Goal: Task Accomplishment & Management: Manage account settings

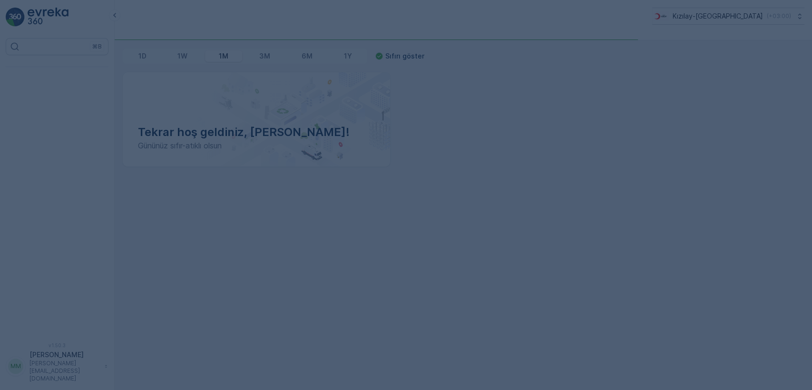
click at [247, 228] on div at bounding box center [406, 195] width 812 height 390
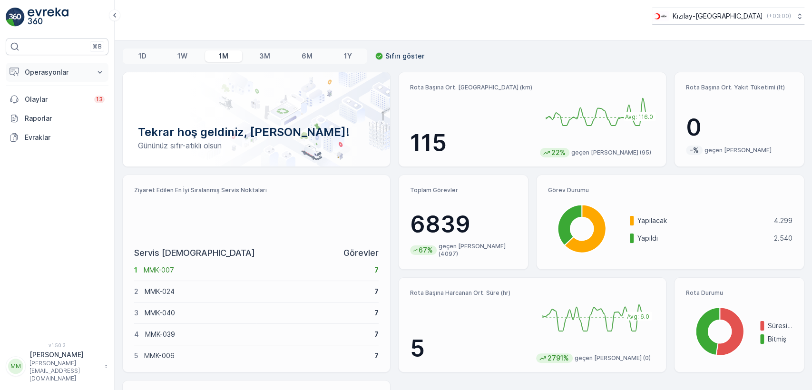
click at [63, 74] on p "Operasyonlar" at bounding box center [57, 73] width 65 height 10
click at [66, 88] on p "Rapor - Kızılay" at bounding box center [47, 89] width 46 height 10
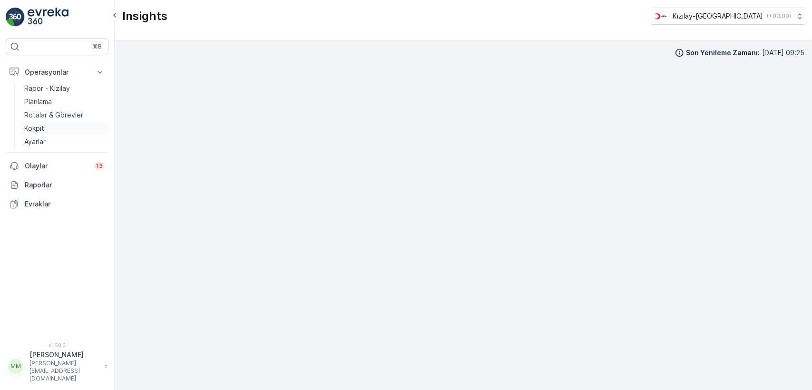
click at [39, 124] on p "Kokpit" at bounding box center [34, 129] width 20 height 10
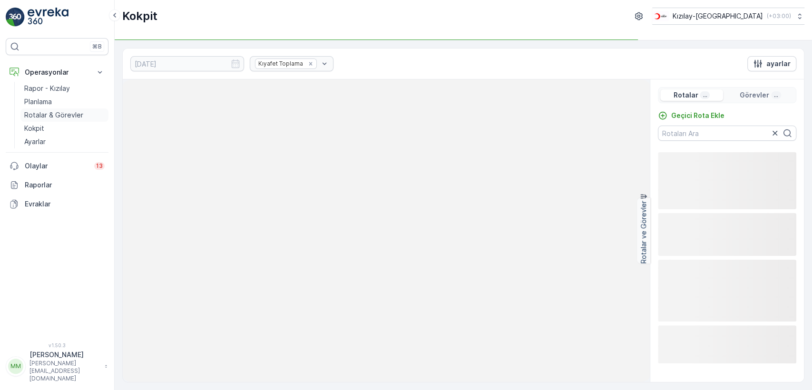
click at [53, 115] on p "Rotalar & Görevler" at bounding box center [53, 115] width 59 height 10
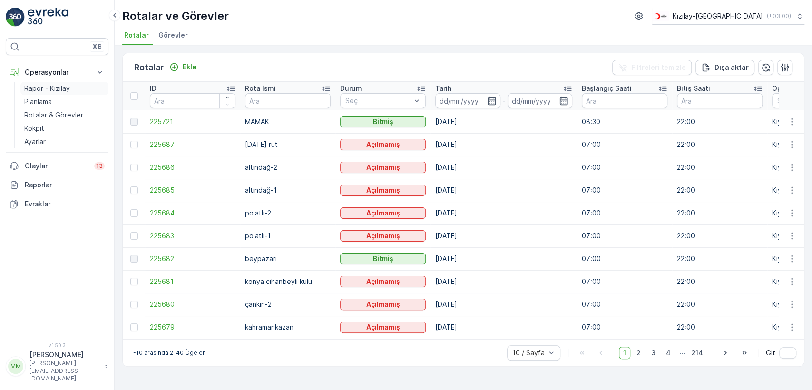
click at [59, 84] on p "Rapor - Kızılay" at bounding box center [47, 89] width 46 height 10
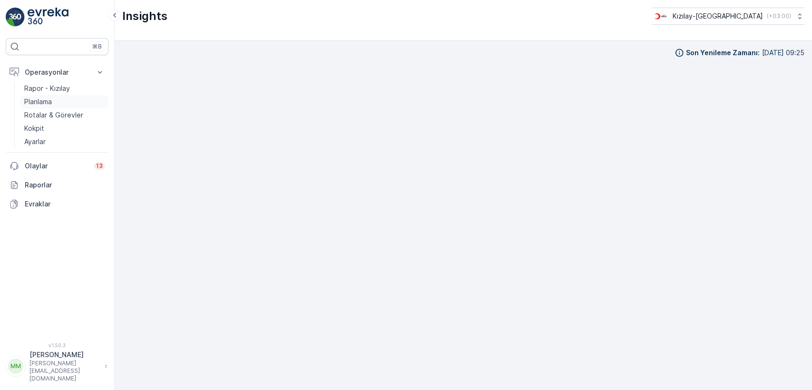
click at [69, 106] on link "Planlama" at bounding box center [64, 101] width 88 height 13
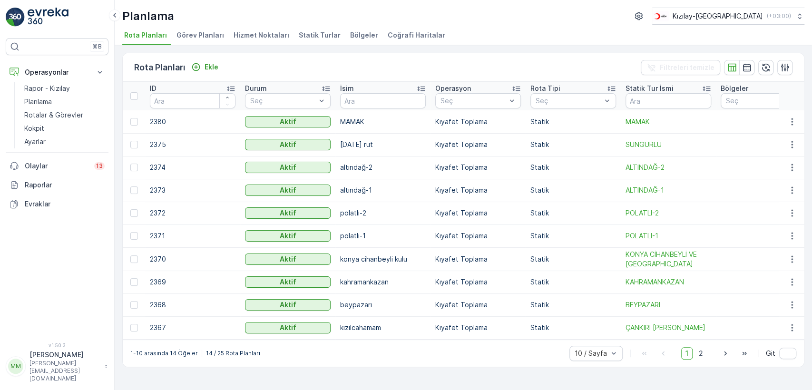
click at [264, 25] on div "Planlama Kızılay-Ankara ( +03:00 ) Rota Planları Görev Planları Hizmet Noktalar…" at bounding box center [464, 22] width 698 height 45
click at [264, 35] on span "Hizmet Noktaları" at bounding box center [262, 35] width 56 height 10
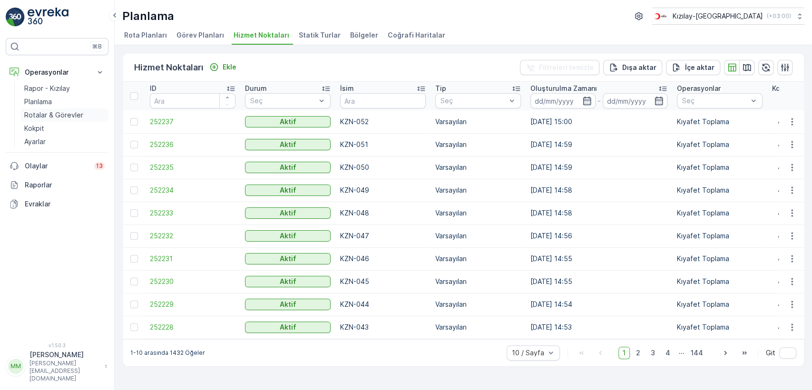
click at [62, 117] on p "Rotalar & Görevler" at bounding box center [53, 115] width 59 height 10
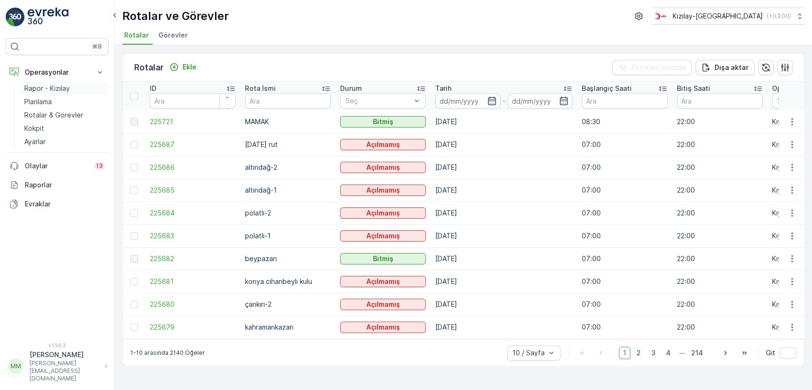
drag, startPoint x: 64, startPoint y: 89, endPoint x: 68, endPoint y: 85, distance: 5.7
click at [64, 89] on p "Rapor - Kızılay" at bounding box center [47, 89] width 46 height 10
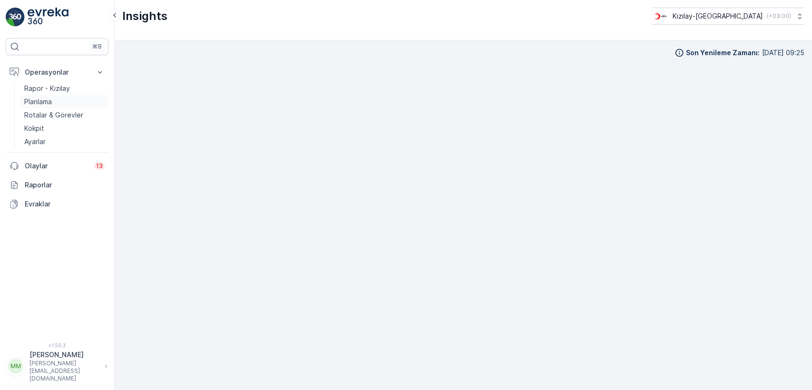
click at [56, 100] on link "Planlama" at bounding box center [64, 101] width 88 height 13
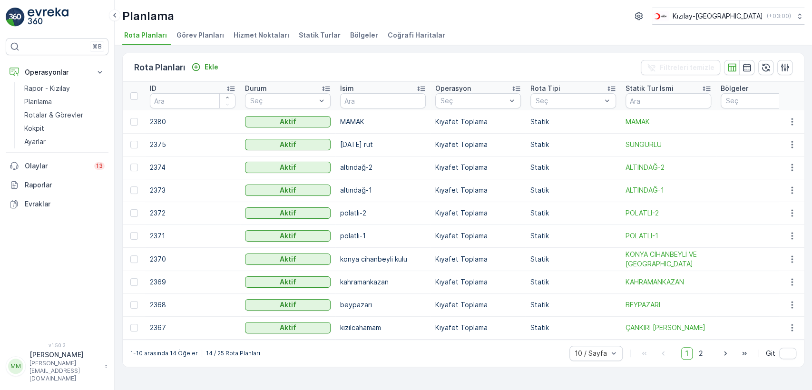
click at [250, 31] on span "Hizmet Noktaları" at bounding box center [262, 35] width 56 height 10
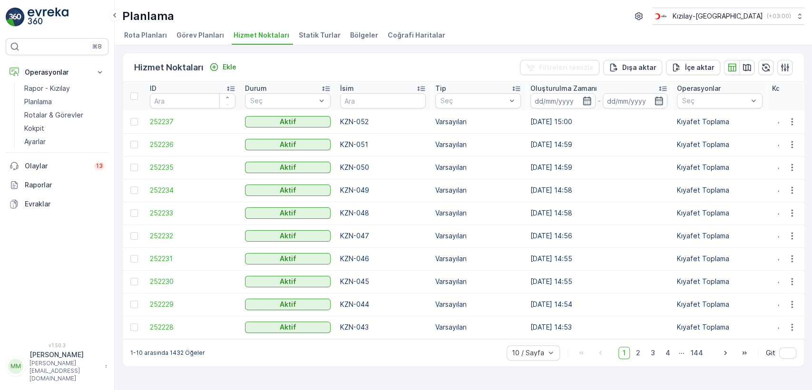
drag, startPoint x: 348, startPoint y: 132, endPoint x: 360, endPoint y: 76, distance: 57.8
click at [360, 69] on div "Hizmet Noktaları Ekle Filtreleri temizle Dışa aktar İçe aktar" at bounding box center [463, 67] width 681 height 29
click at [371, 96] on input "text" at bounding box center [383, 100] width 86 height 15
type input "SCN"
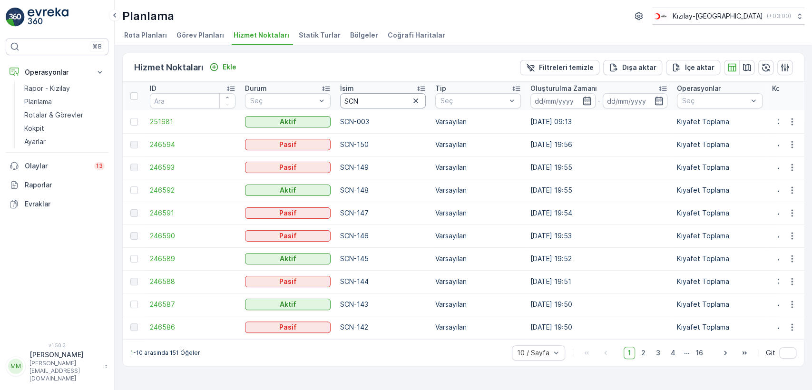
click at [381, 106] on input "SCN" at bounding box center [383, 100] width 86 height 15
type input "SCN-018"
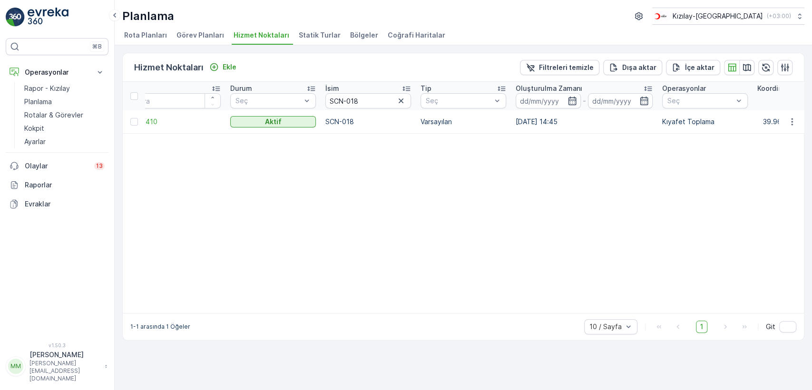
scroll to position [0, 23]
drag, startPoint x: 452, startPoint y: 198, endPoint x: 476, endPoint y: 204, distance: 24.9
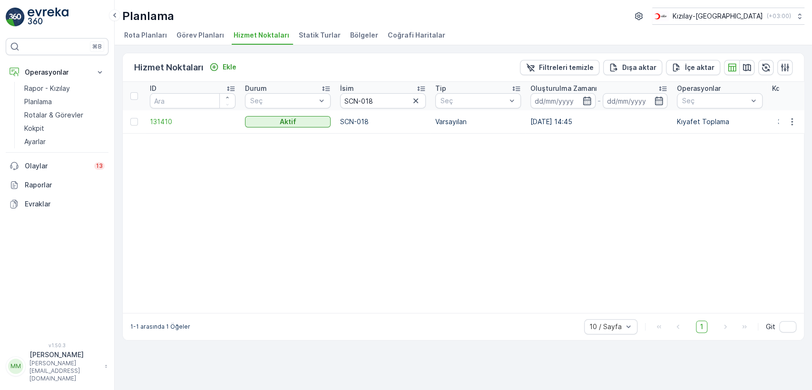
drag, startPoint x: 510, startPoint y: 242, endPoint x: 385, endPoint y: 250, distance: 125.4
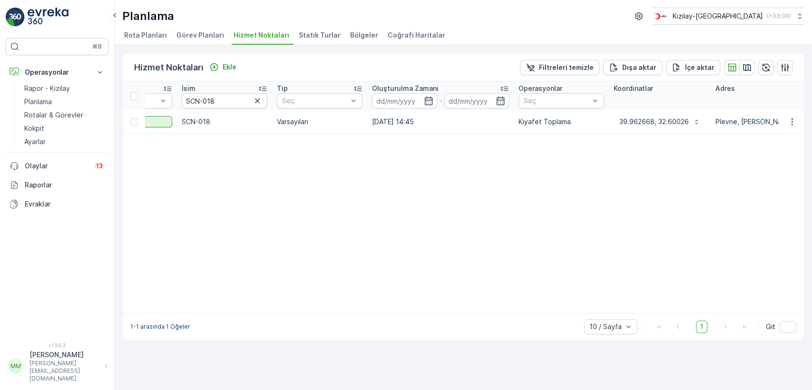
drag, startPoint x: 371, startPoint y: 228, endPoint x: 428, endPoint y: 236, distance: 57.7
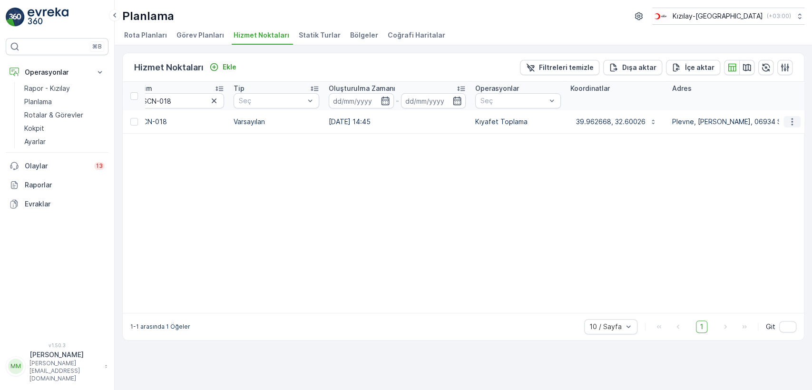
click at [791, 120] on icon "button" at bounding box center [792, 122] width 10 height 10
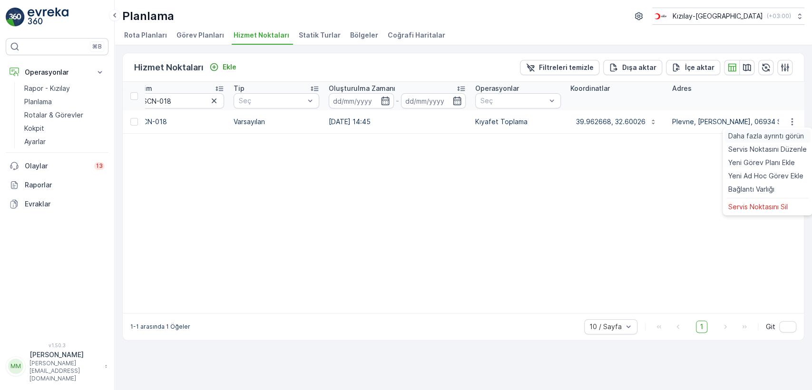
click at [777, 136] on span "Daha fazla ayrıntı görün" at bounding box center [766, 136] width 76 height 10
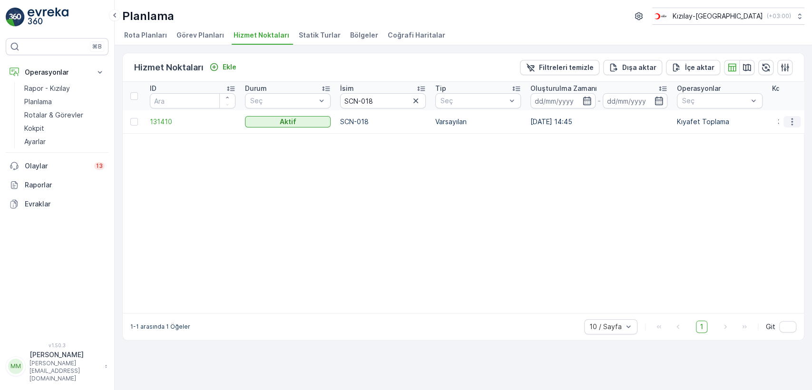
click at [795, 119] on icon "button" at bounding box center [792, 122] width 10 height 10
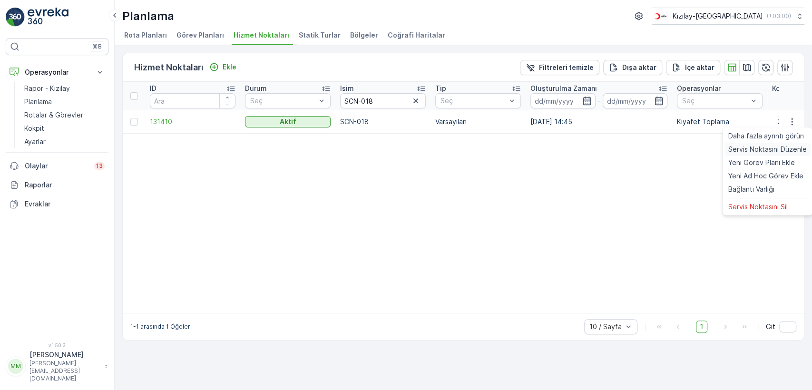
click at [767, 148] on span "Servis Noktasını Düzenle" at bounding box center [767, 150] width 79 height 10
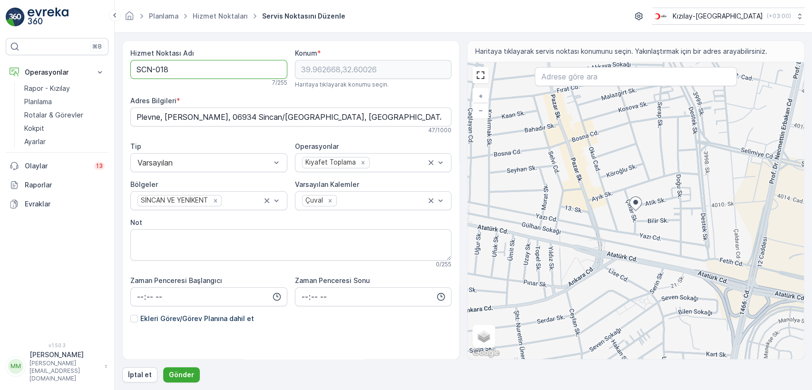
click at [203, 75] on Adı "SCN-018" at bounding box center [208, 69] width 157 height 19
type Adı "y"
type Adı "YNM-001"
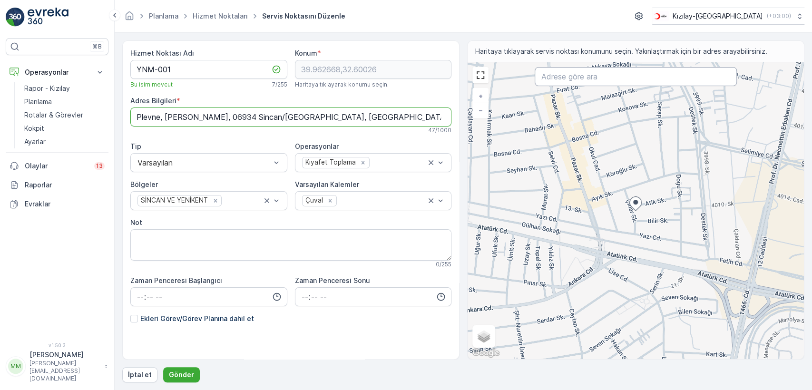
click at [615, 74] on input "text" at bounding box center [636, 76] width 202 height 19
type input "GAYRETTEPE CAMİİ"
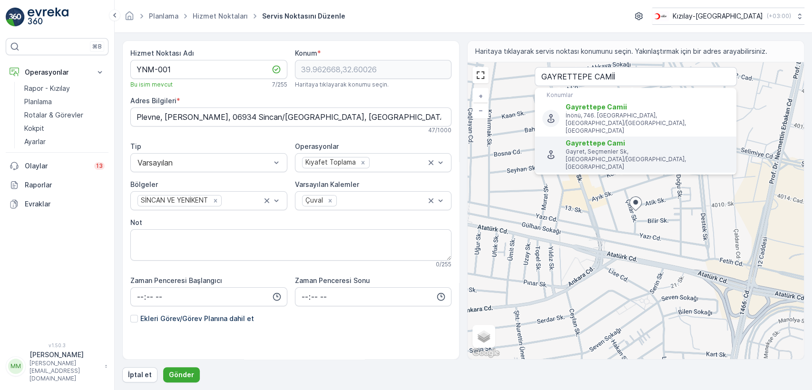
click at [646, 148] on p "Gayret, Seçmenler Sk, Yenimahalle/Ankara, Türkiye" at bounding box center [647, 159] width 163 height 23
type input "39.9575741,32.8153077"
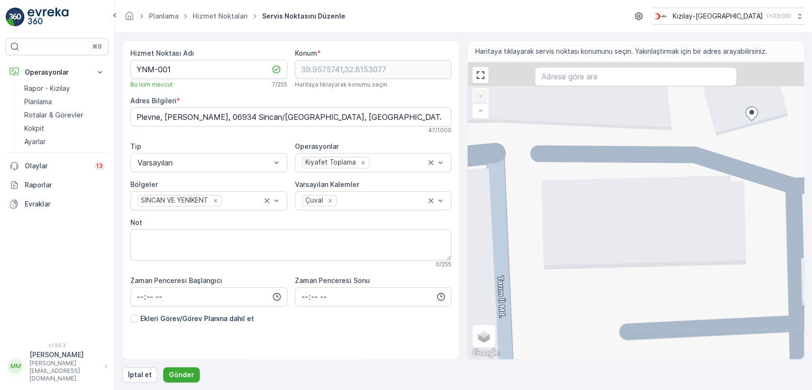
drag, startPoint x: 575, startPoint y: 161, endPoint x: 629, endPoint y: 253, distance: 106.4
click at [629, 253] on div "+ − Uydu Yol haritası Arazi Karışık Leaflet Klavye kısayolları Harita Verileri …" at bounding box center [636, 210] width 336 height 297
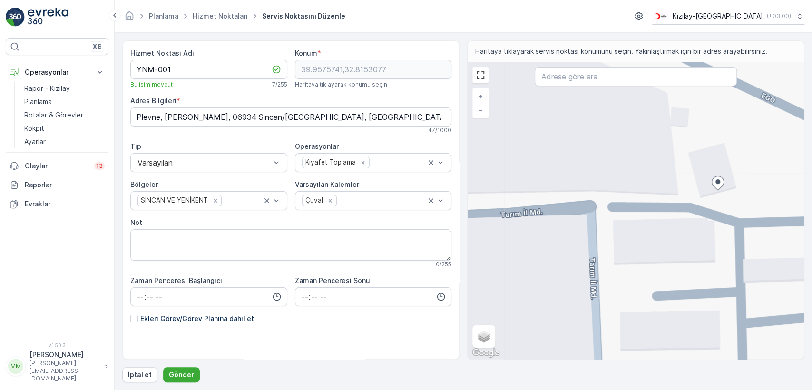
drag, startPoint x: 737, startPoint y: 234, endPoint x: 689, endPoint y: 239, distance: 47.9
click at [689, 239] on div "+ − Uydu Yol haritası Arazi Karışık Leaflet Klavye kısayolları Harita Verileri …" at bounding box center [636, 210] width 336 height 297
drag, startPoint x: 591, startPoint y: 255, endPoint x: 602, endPoint y: 266, distance: 14.8
drag, startPoint x: 602, startPoint y: 266, endPoint x: 680, endPoint y: 260, distance: 78.7
click at [643, 286] on div "+ − Uydu Yol haritası Arazi Karışık Leaflet Klavye kısayolları Harita Verileri …" at bounding box center [636, 210] width 336 height 297
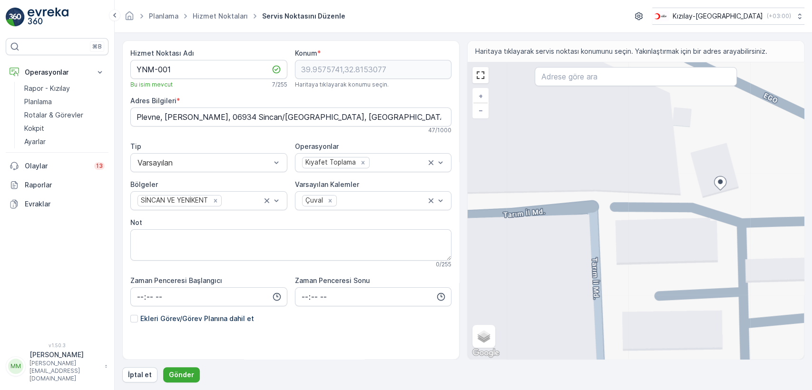
click at [666, 197] on div "+ − Uydu Yol haritası Arazi Karışık Leaflet Klavye kısayolları Harita Verileri …" at bounding box center [636, 210] width 336 height 297
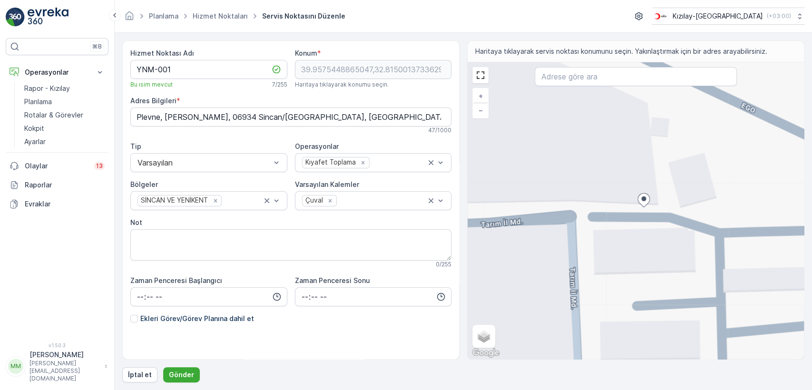
click at [666, 197] on div "+ − Uydu Yol haritası Arazi Karışık Leaflet Klavye kısayolları Harita Verileri …" at bounding box center [636, 210] width 336 height 297
type input "39.95759122551893,32.81513703794706"
type Bilgileri "Gayret, Seçmenler Sk No:8, 06170 Yenimahalle/Ankara, Türkiye"
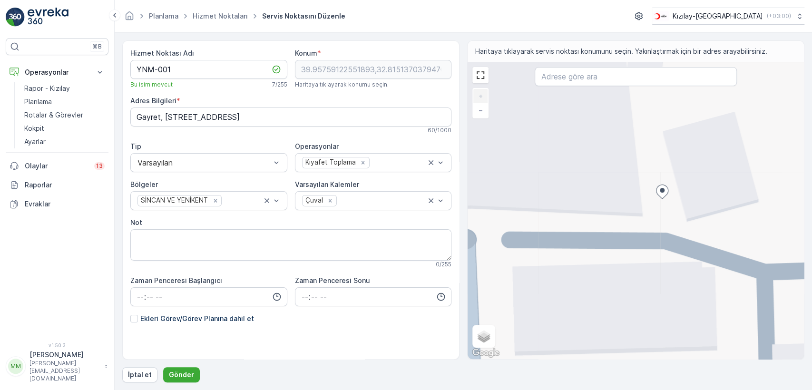
click at [620, 216] on div "+ − Uydu Yol haritası Arazi Karışık Leaflet Klavye kısayolları Harita Verileri …" at bounding box center [636, 210] width 336 height 297
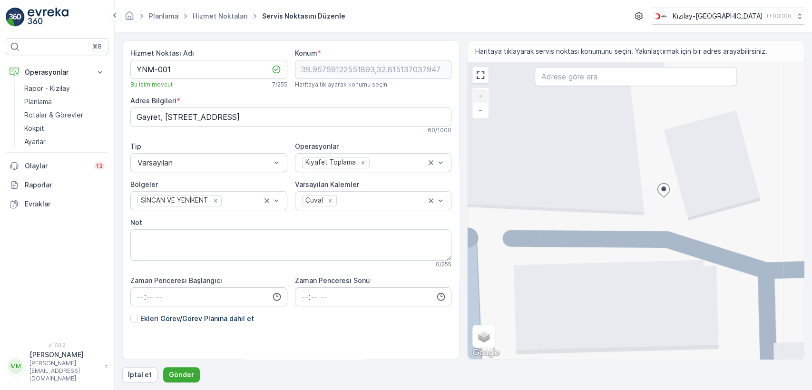
click at [614, 214] on div "+ − Uydu Yol haritası Arazi Karışık Leaflet Klavye kısayolları Harita Verileri …" at bounding box center [636, 210] width 336 height 297
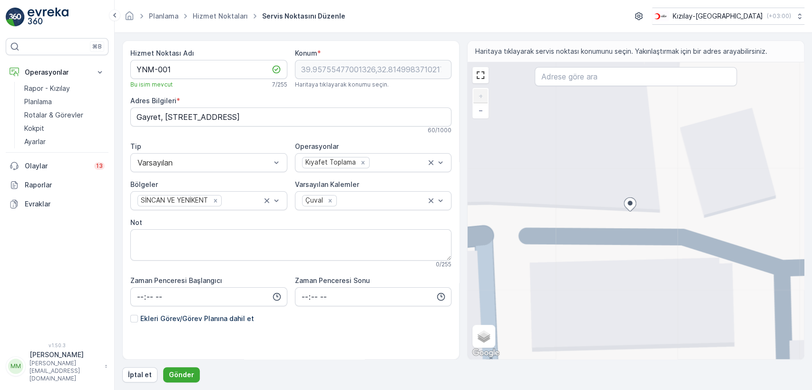
click at [614, 214] on div "+ − Uydu Yol haritası Arazi Karışık Leaflet Klavye kısayolları Harita Verileri …" at bounding box center [636, 210] width 336 height 297
type input "39.95754943031018,32.81495359517013"
type Bilgileri "Gayret, Şehit Cem Ersever Cd. 8 A, 06170 Yenimahalle/Ankara, Türkiye"
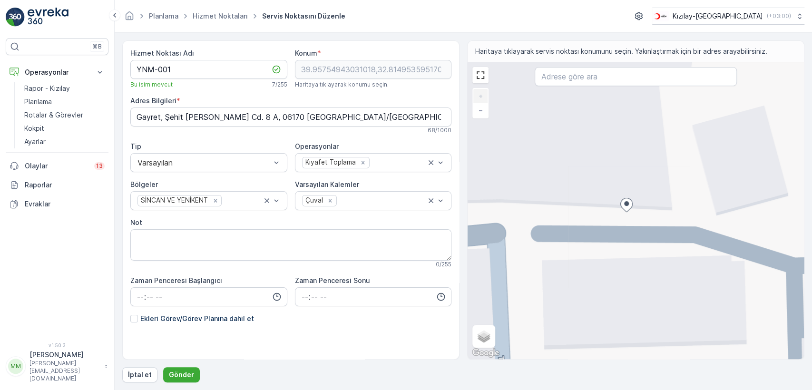
click at [640, 208] on div "+ − Uydu Yol haritası Arazi Karışık Leaflet Klavye kısayolları Harita Verileri …" at bounding box center [636, 210] width 336 height 297
click at [640, 208] on icon at bounding box center [639, 202] width 12 height 14
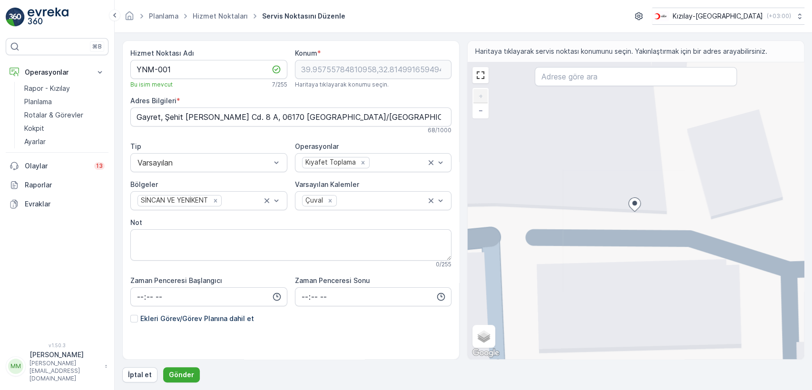
click at [641, 217] on div "+ − Uydu Yol haritası Arazi Karışık Leaflet Klavye kısayolları Harita Verileri …" at bounding box center [636, 210] width 336 height 297
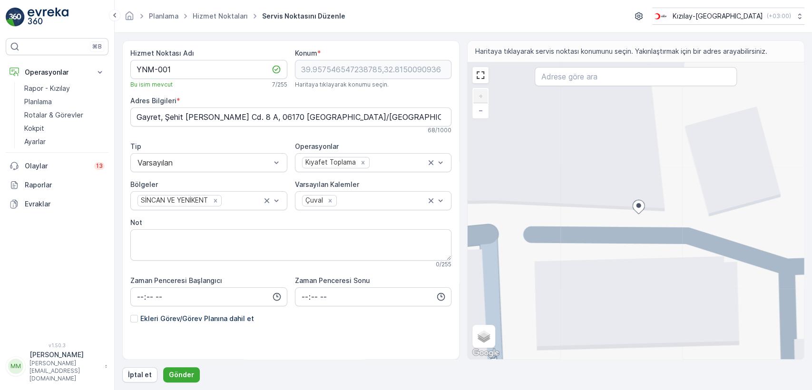
click at [641, 217] on div "+ − Uydu Yol haritası Arazi Karışık Leaflet Klavye kısayolları Harita Verileri …" at bounding box center [636, 210] width 336 height 297
type input "39.95753696571898,32.81501870903967"
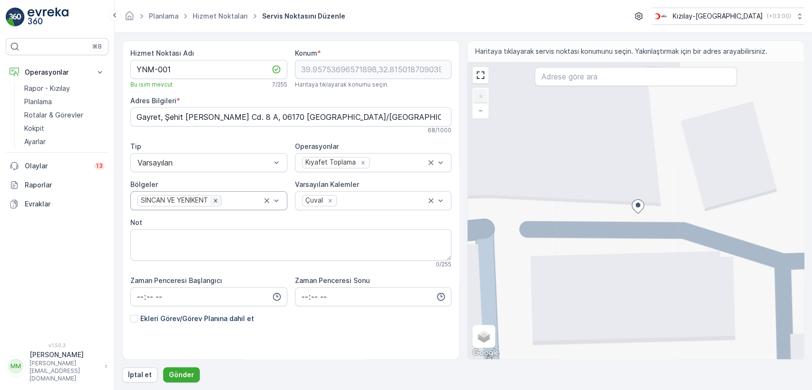
click at [213, 201] on icon "Remove SİNCAN VE YENİKENT" at bounding box center [215, 200] width 7 height 7
click at [213, 201] on div at bounding box center [204, 201] width 135 height 9
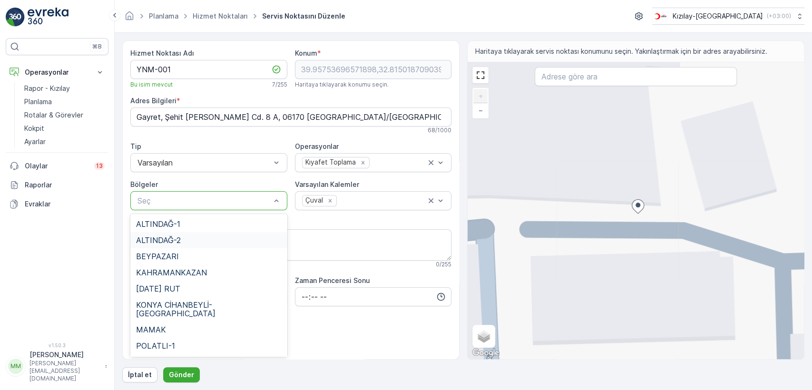
click at [233, 241] on div "ALTINDAĞ-2" at bounding box center [209, 240] width 146 height 9
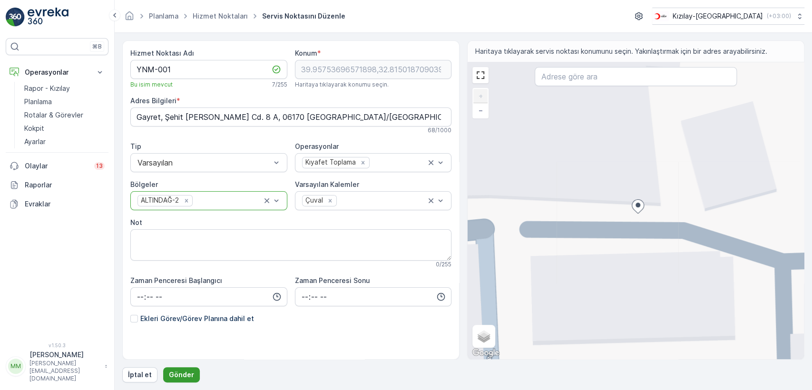
click at [181, 371] on p "Gönder" at bounding box center [181, 375] width 25 height 10
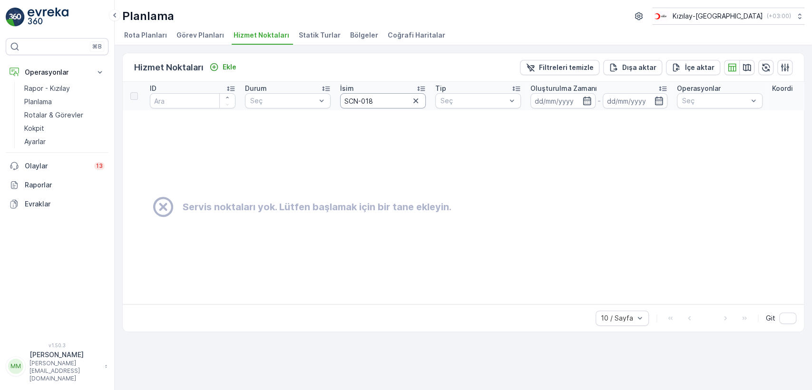
click at [349, 106] on input "SCN-018" at bounding box center [383, 100] width 86 height 15
type input "YNM"
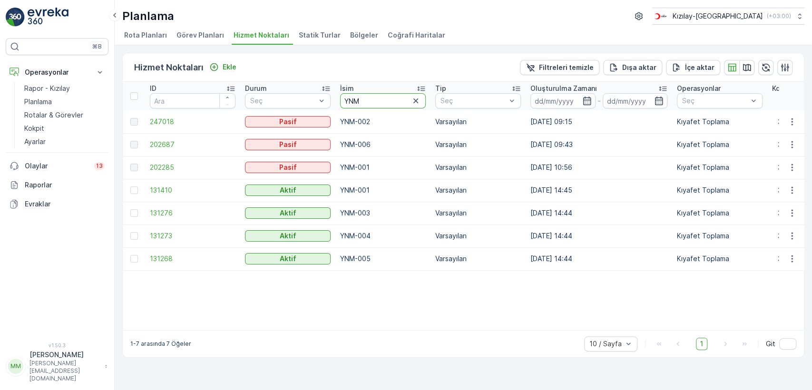
click at [378, 101] on input "YNM" at bounding box center [383, 100] width 86 height 15
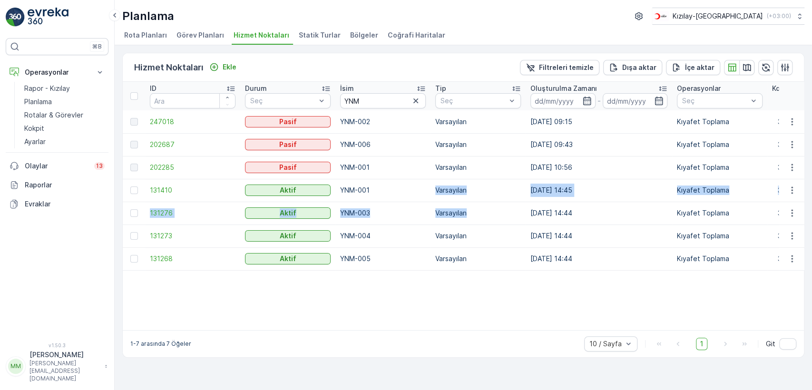
drag, startPoint x: 382, startPoint y: 194, endPoint x: 493, endPoint y: 202, distance: 111.2
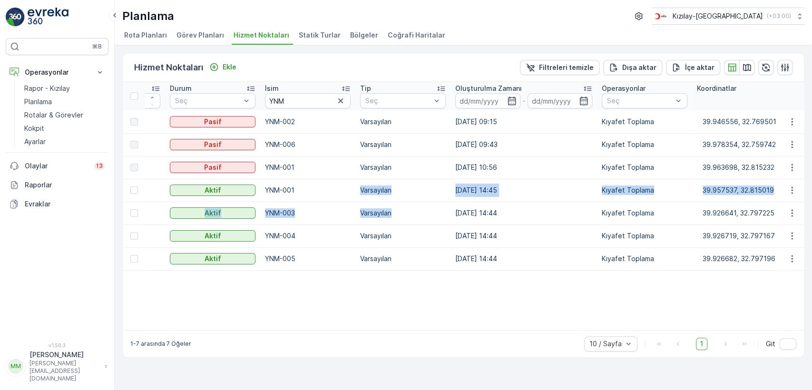
scroll to position [0, 143]
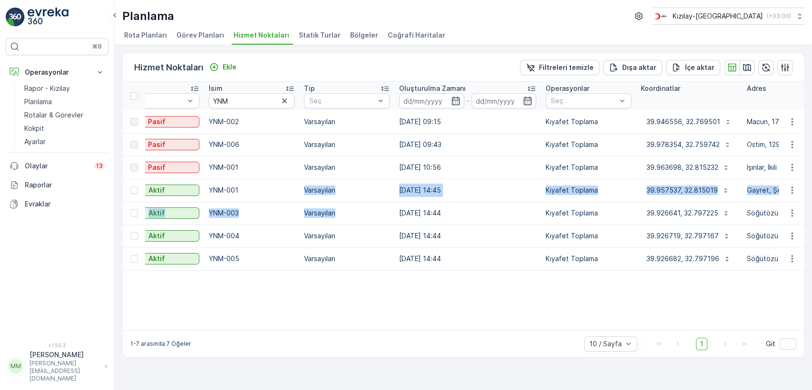
drag, startPoint x: 508, startPoint y: 197, endPoint x: 562, endPoint y: 199, distance: 54.3
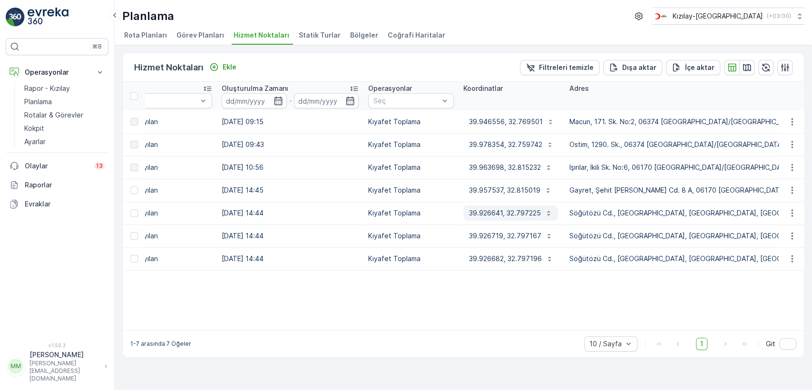
drag, startPoint x: 305, startPoint y: 203, endPoint x: 403, endPoint y: 210, distance: 98.8
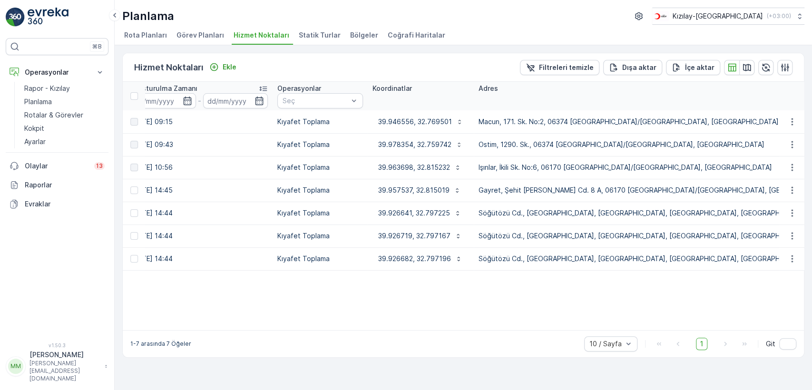
drag, startPoint x: 549, startPoint y: 193, endPoint x: 588, endPoint y: 202, distance: 40.4
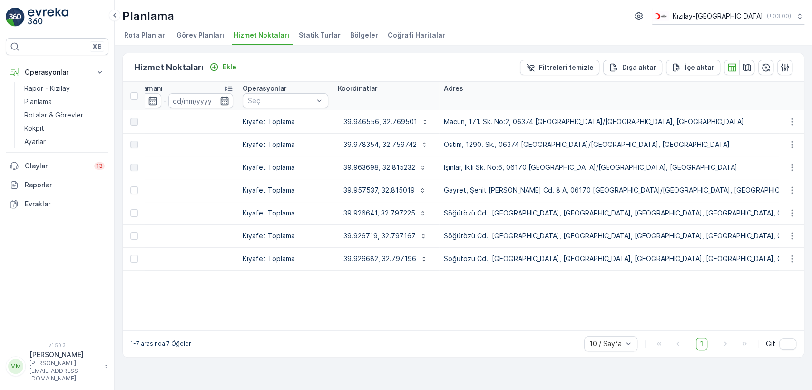
drag, startPoint x: 717, startPoint y: 188, endPoint x: 768, endPoint y: 197, distance: 52.2
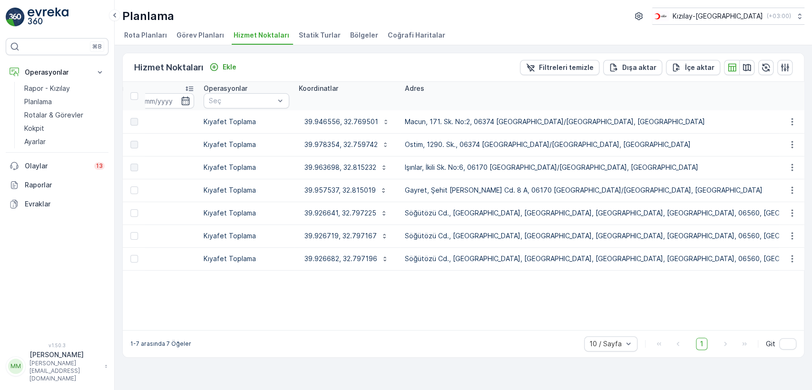
drag, startPoint x: 709, startPoint y: 195, endPoint x: 754, endPoint y: 201, distance: 45.2
